Goal: Use online tool/utility: Use online tool/utility

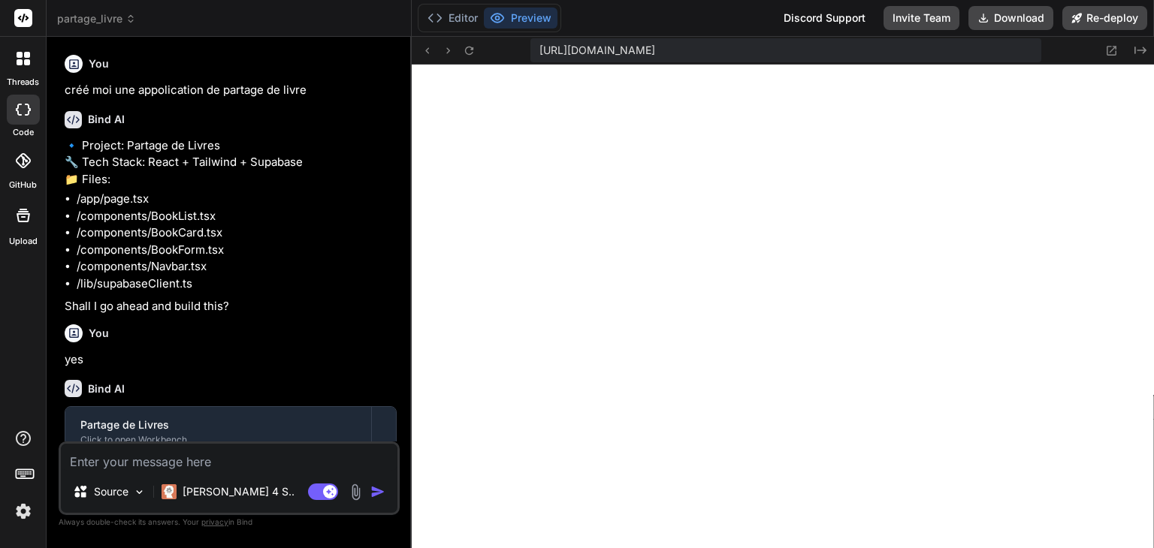
scroll to position [360, 0]
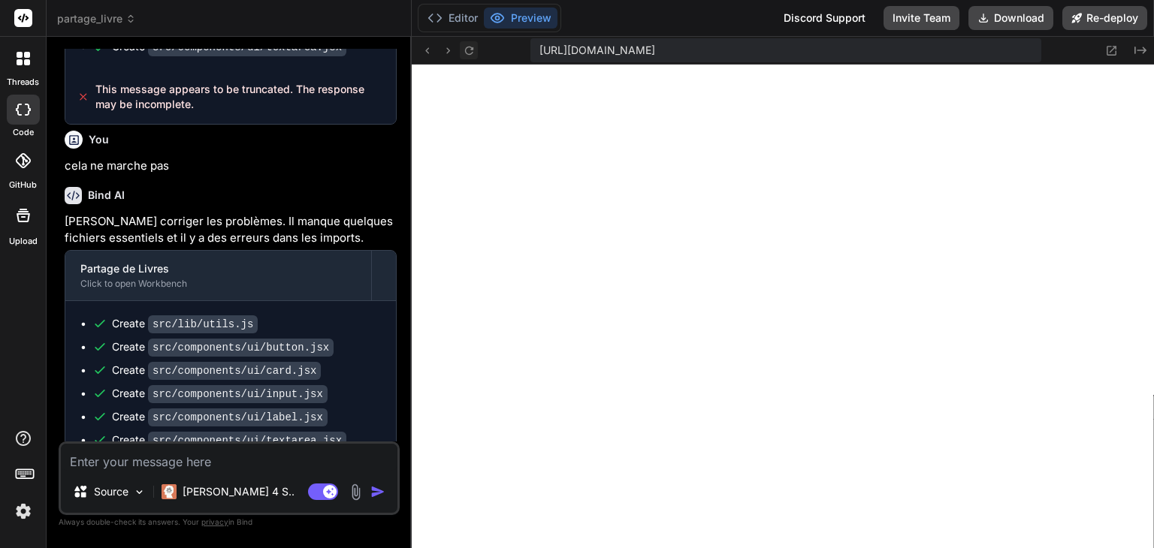
click at [472, 59] on button at bounding box center [469, 50] width 18 height 18
click at [446, 19] on button "Editor" at bounding box center [452, 18] width 62 height 21
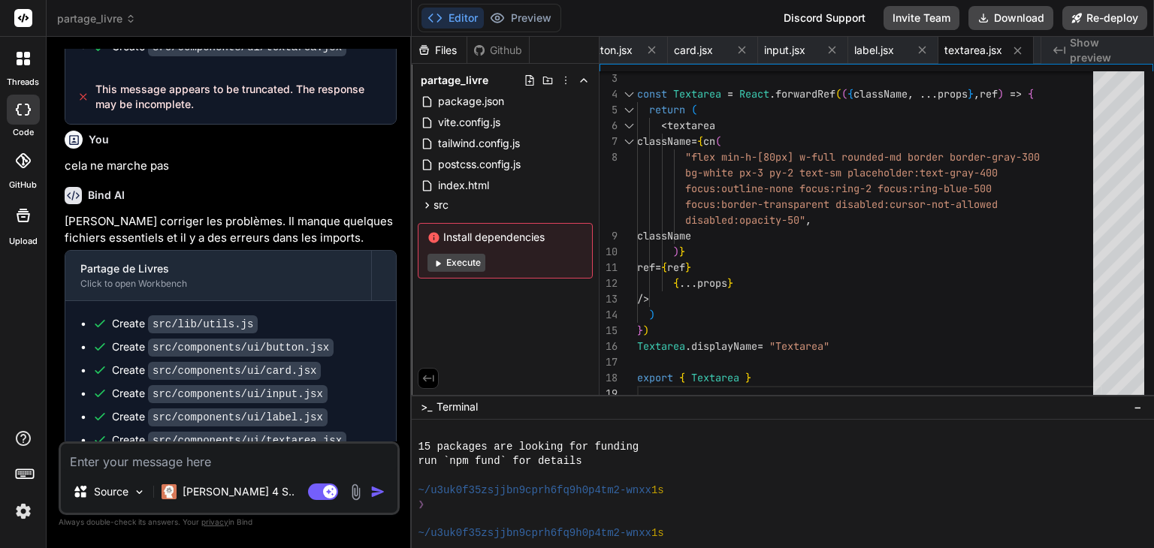
click at [467, 261] on button "Execute" at bounding box center [456, 263] width 58 height 18
type textarea "x"
click at [334, 354] on ul "Create src/lib/utils.js Create src/components/ui/button.jsx Create src/componen…" at bounding box center [230, 437] width 300 height 243
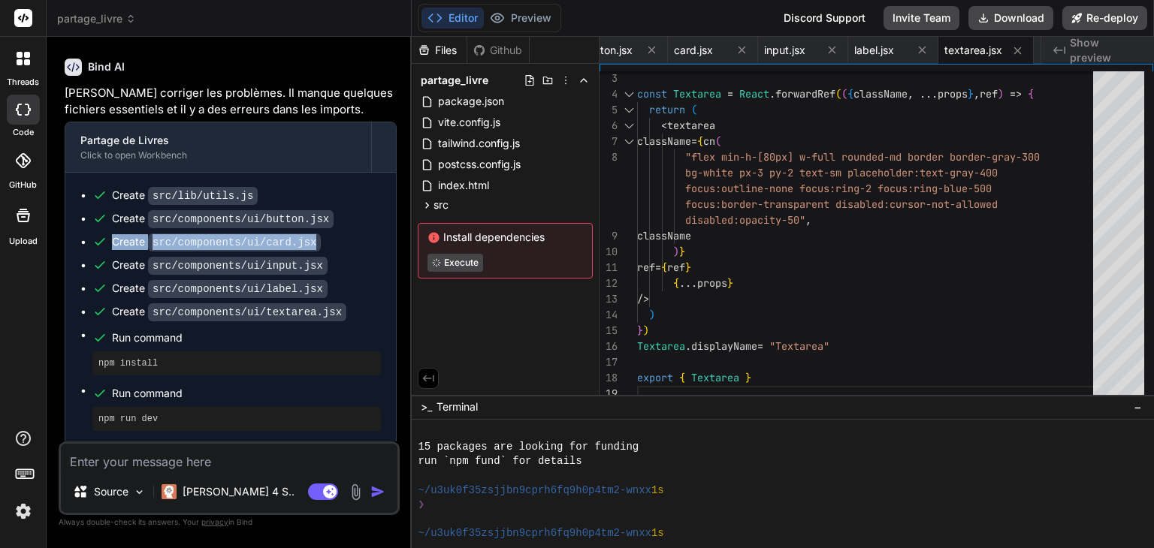
scroll to position [784, 0]
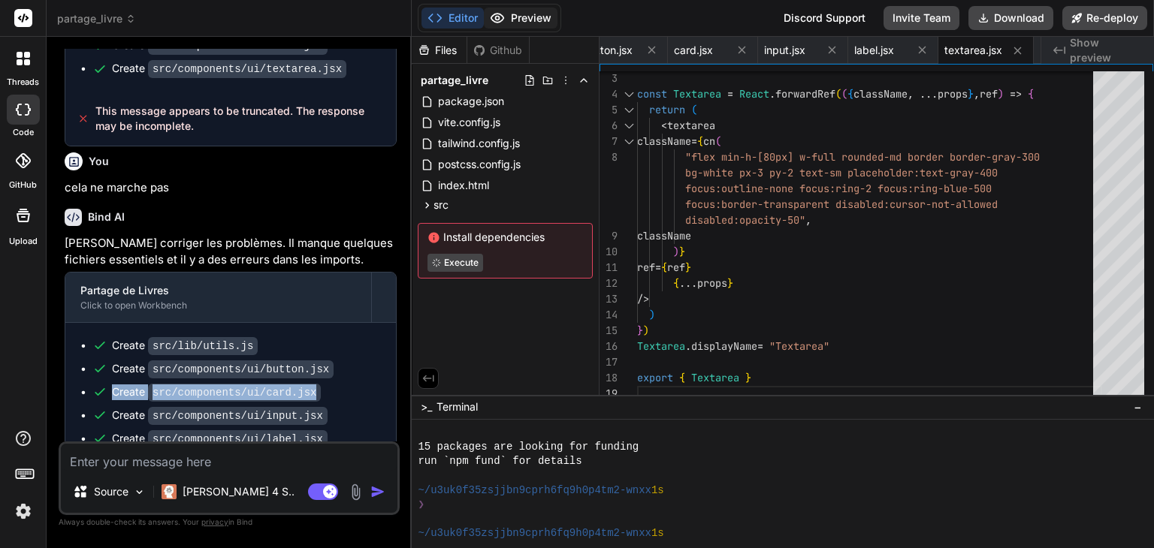
click at [526, 17] on button "Preview" at bounding box center [521, 18] width 74 height 21
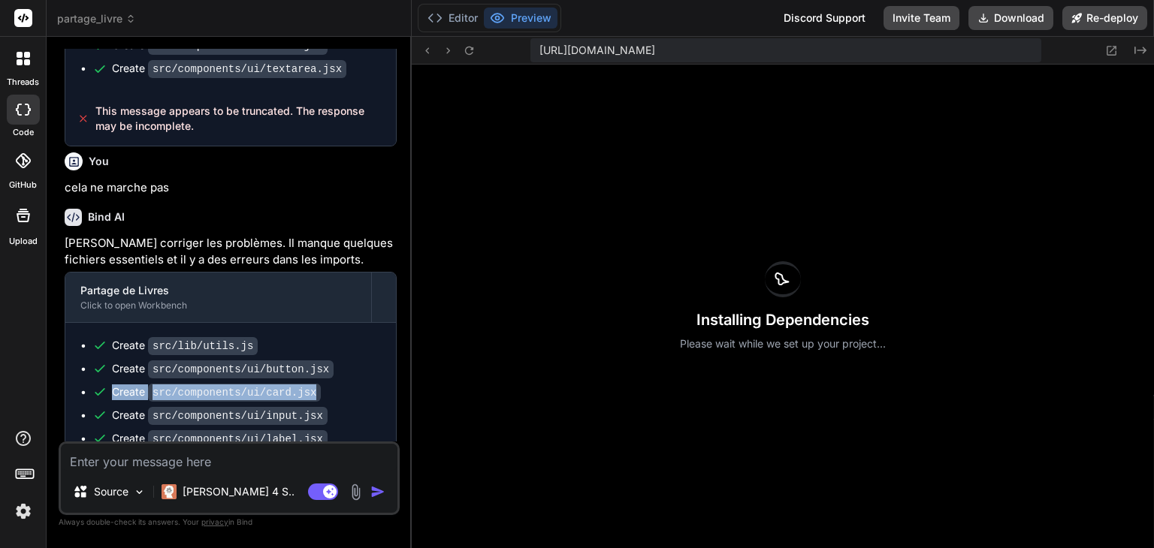
click at [19, 514] on img at bounding box center [24, 512] width 26 height 26
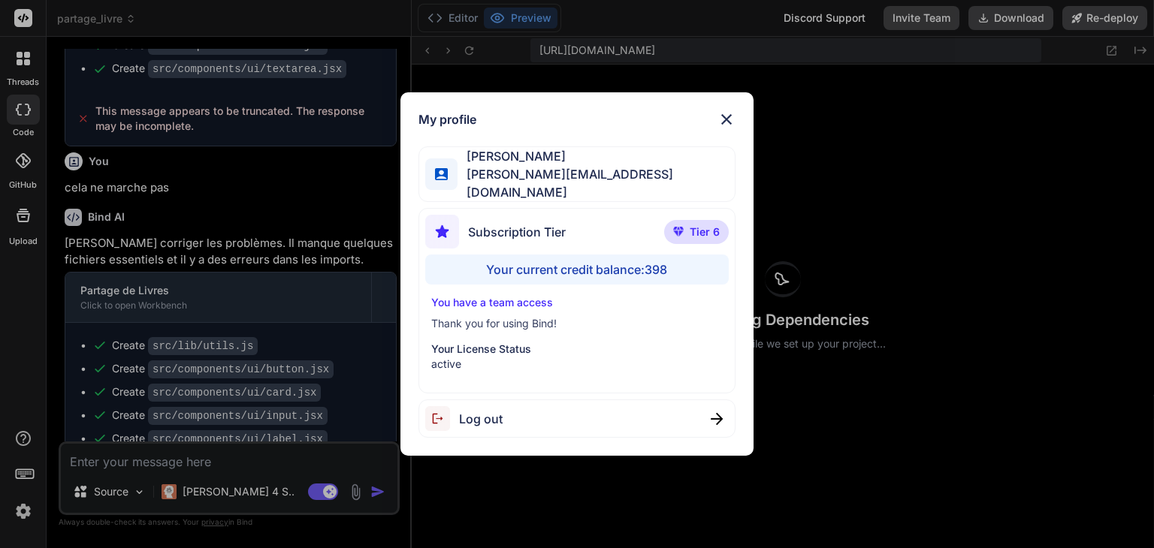
click at [23, 515] on div "My profile [PERSON_NAME] [PERSON_NAME][EMAIL_ADDRESS][DOMAIN_NAME] Subscription…" at bounding box center [577, 274] width 1154 height 548
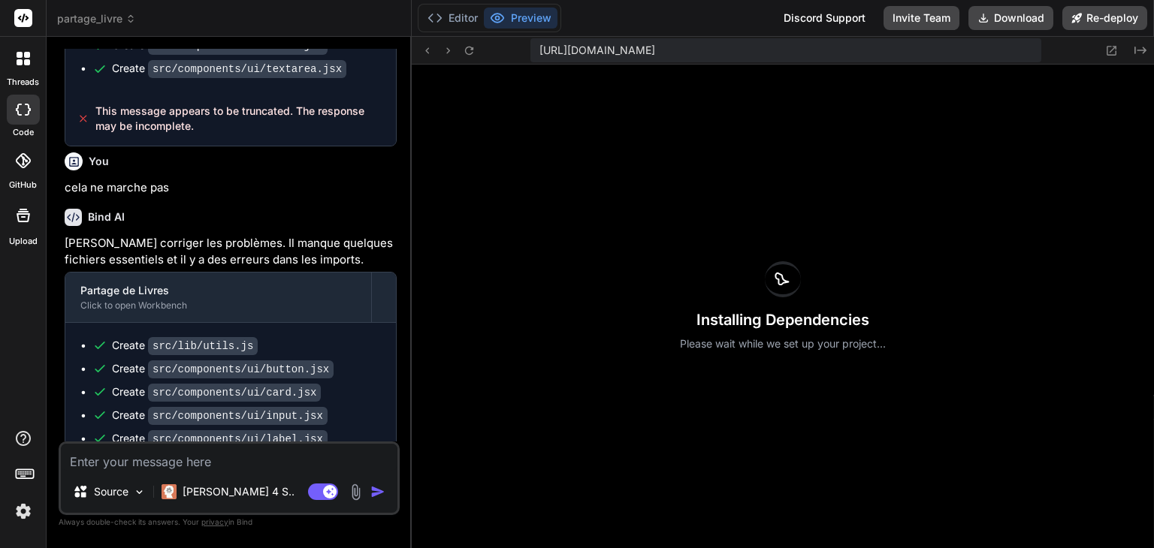
click at [549, 154] on div "Installing Dependencies Please wait while we set up your project..." at bounding box center [783, 307] width 742 height 484
